Goal: Navigation & Orientation: Find specific page/section

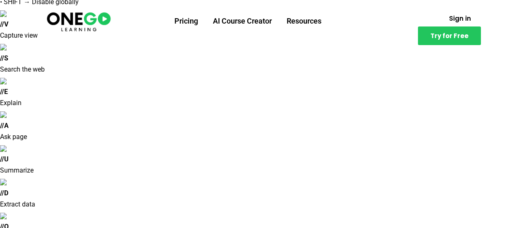
scroll to position [41, 0]
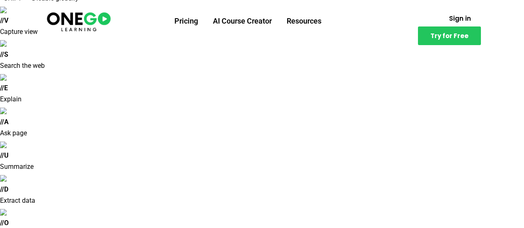
click at [344, 28] on ul "Pricing AI Course Creator Resources" at bounding box center [247, 21] width 255 height 22
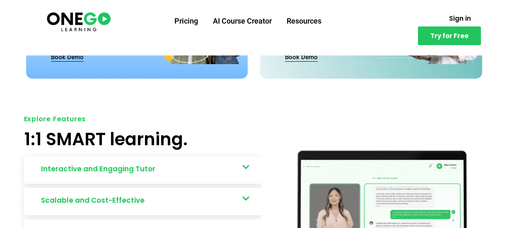
scroll to position [787, 0]
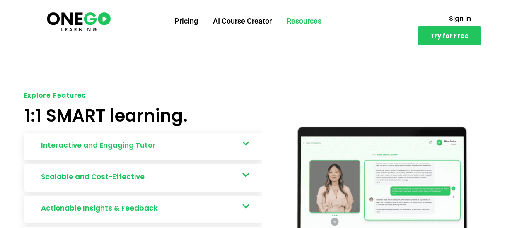
click at [300, 22] on link "Resources" at bounding box center [304, 21] width 50 height 22
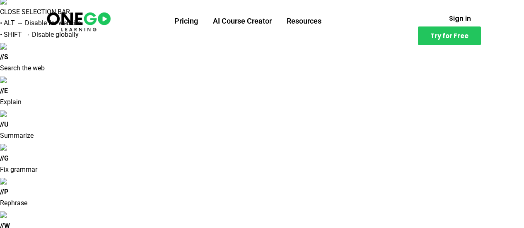
scroll to position [0, 0]
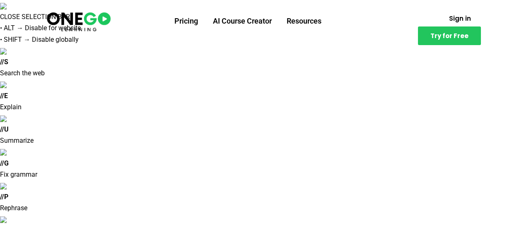
click at [87, 20] on img at bounding box center [79, 21] width 66 height 22
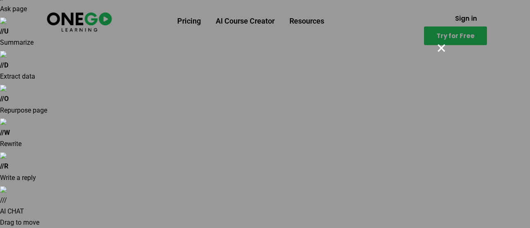
click at [505, 87] on div "× OK No Cancel" at bounding box center [265, 114] width 530 height 228
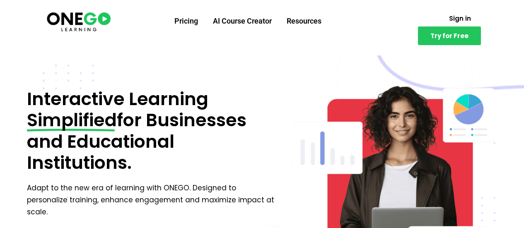
scroll to position [414, 0]
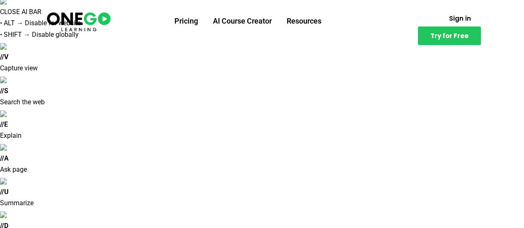
scroll to position [0, 0]
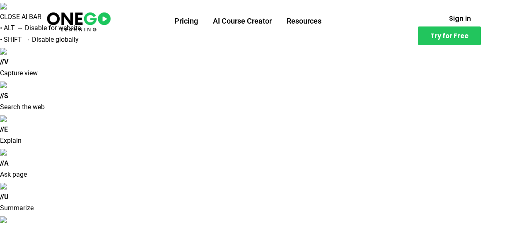
click at [103, 24] on img at bounding box center [79, 21] width 66 height 22
